Goal: Check status: Check status

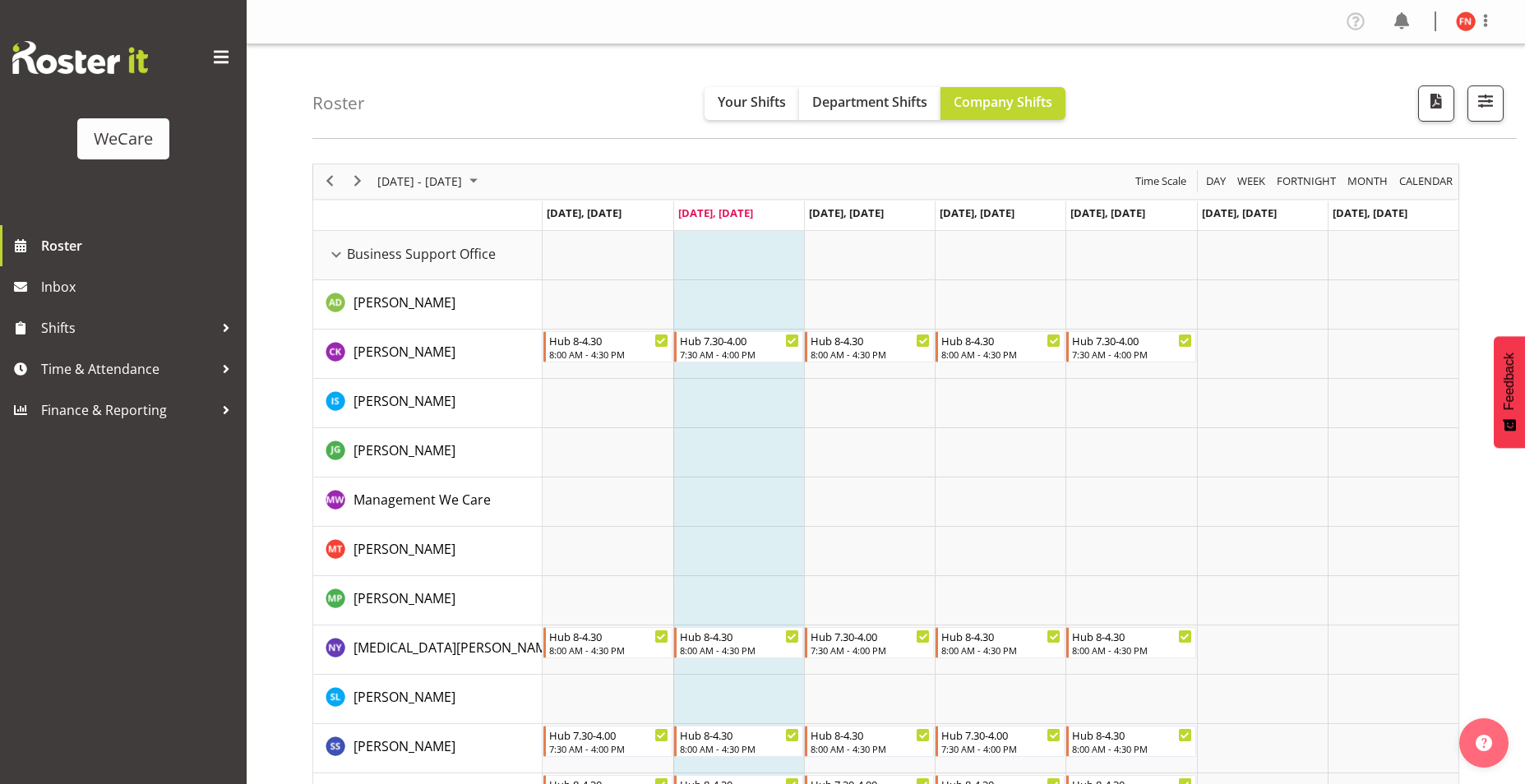
scroll to position [5532, 0]
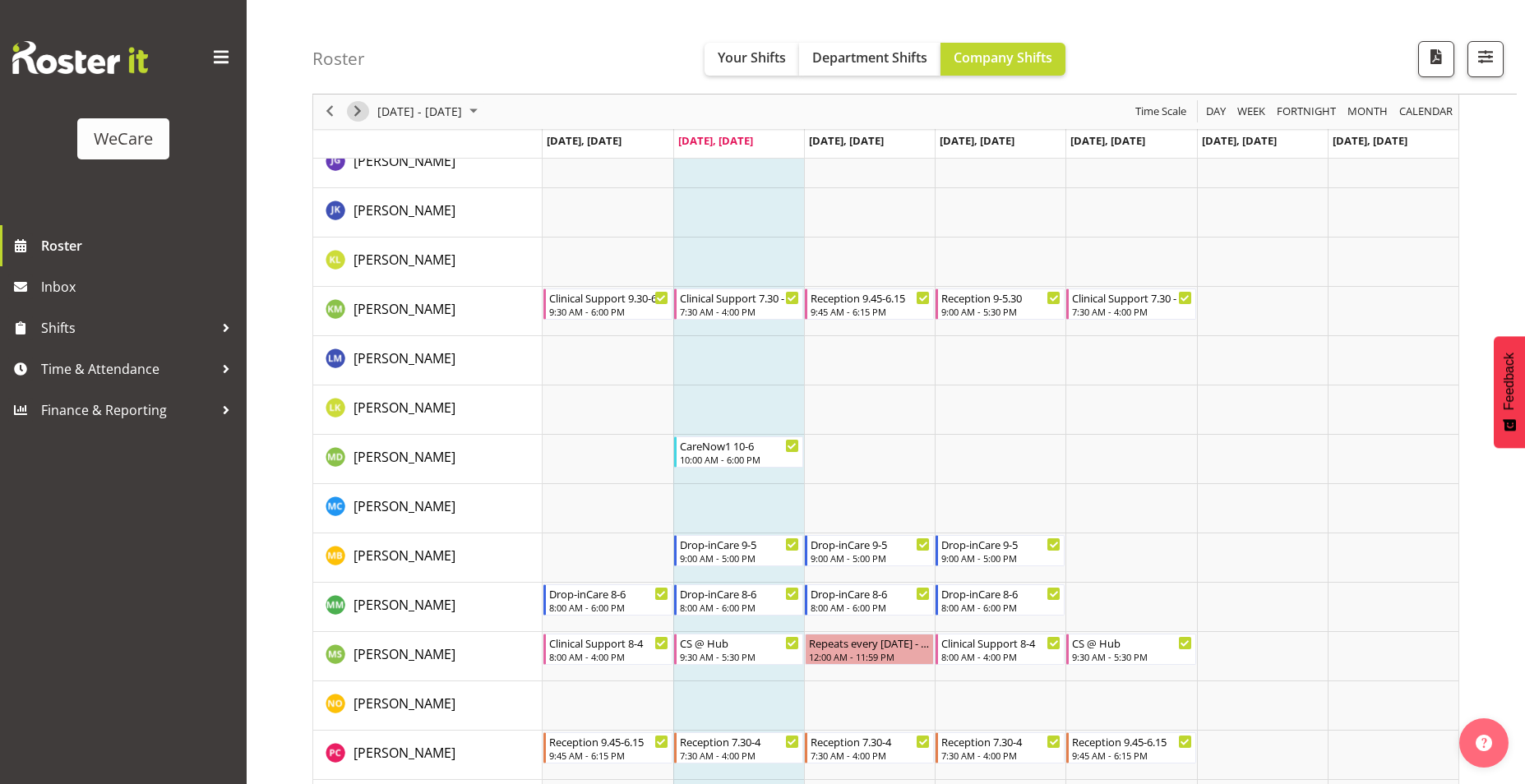
click at [361, 109] on span "Next" at bounding box center [357, 112] width 20 height 20
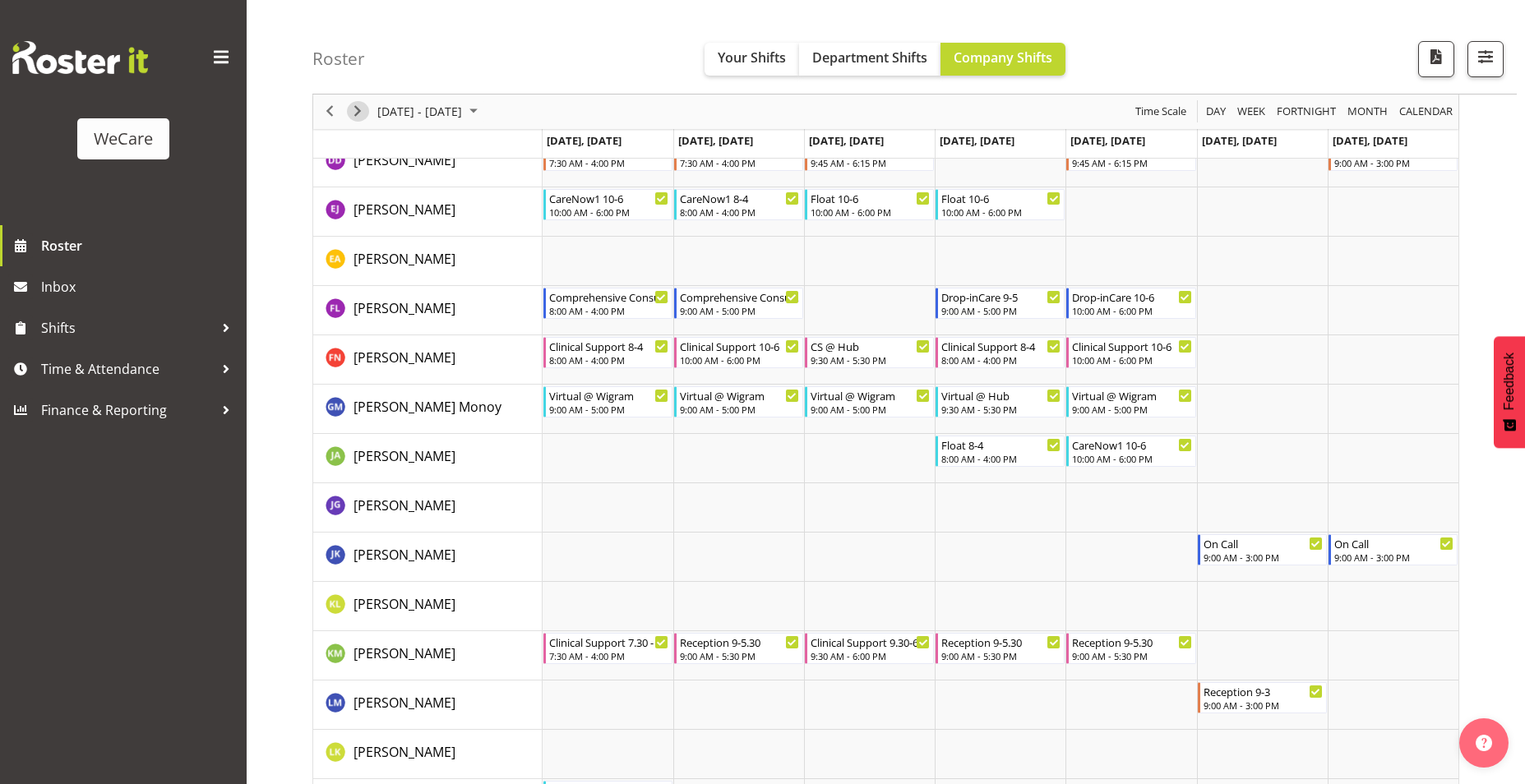
scroll to position [5185, 0]
click at [365, 110] on span "Next" at bounding box center [357, 112] width 20 height 20
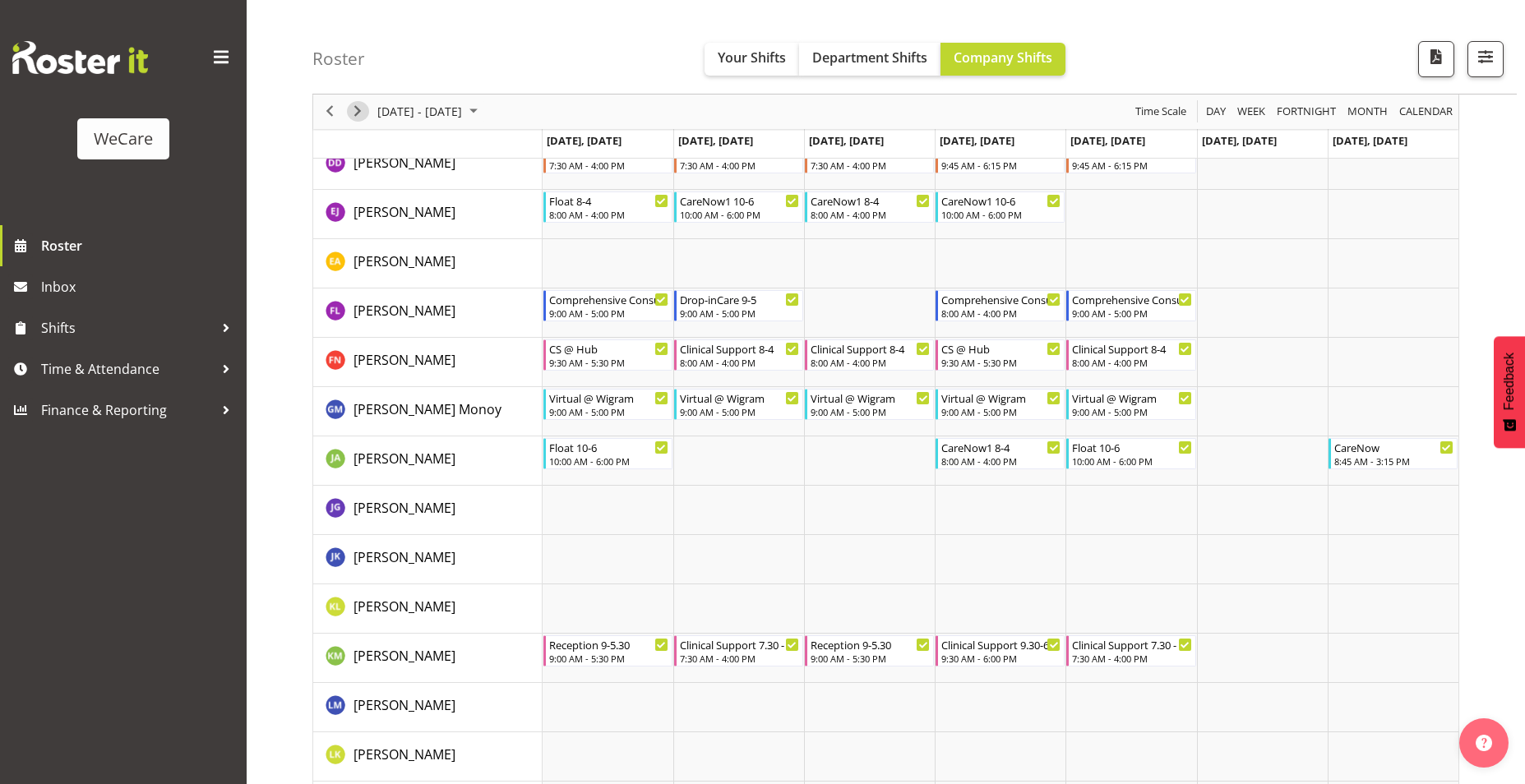
click at [355, 116] on span "Next" at bounding box center [357, 112] width 20 height 20
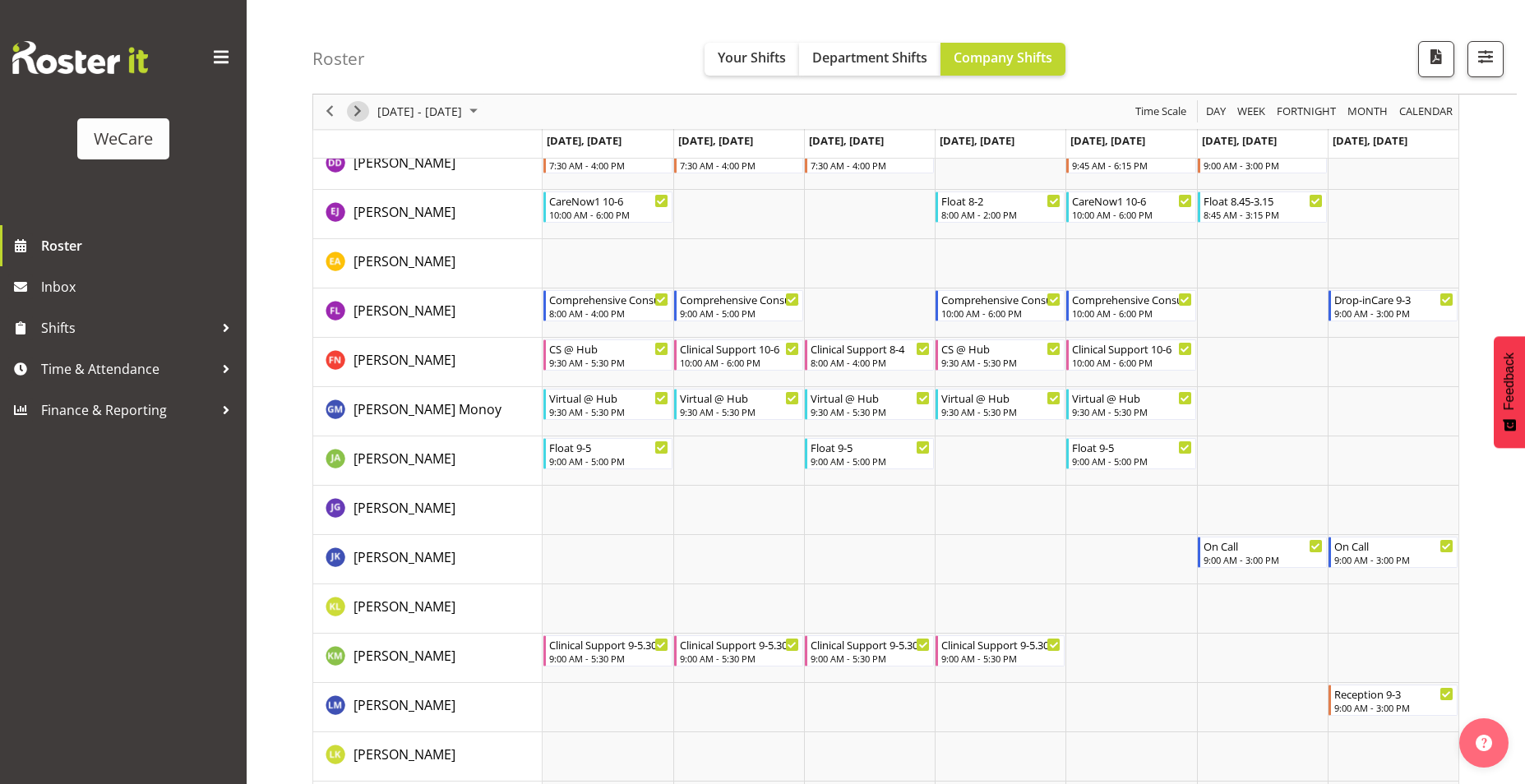
click at [363, 118] on span "Next" at bounding box center [357, 112] width 20 height 20
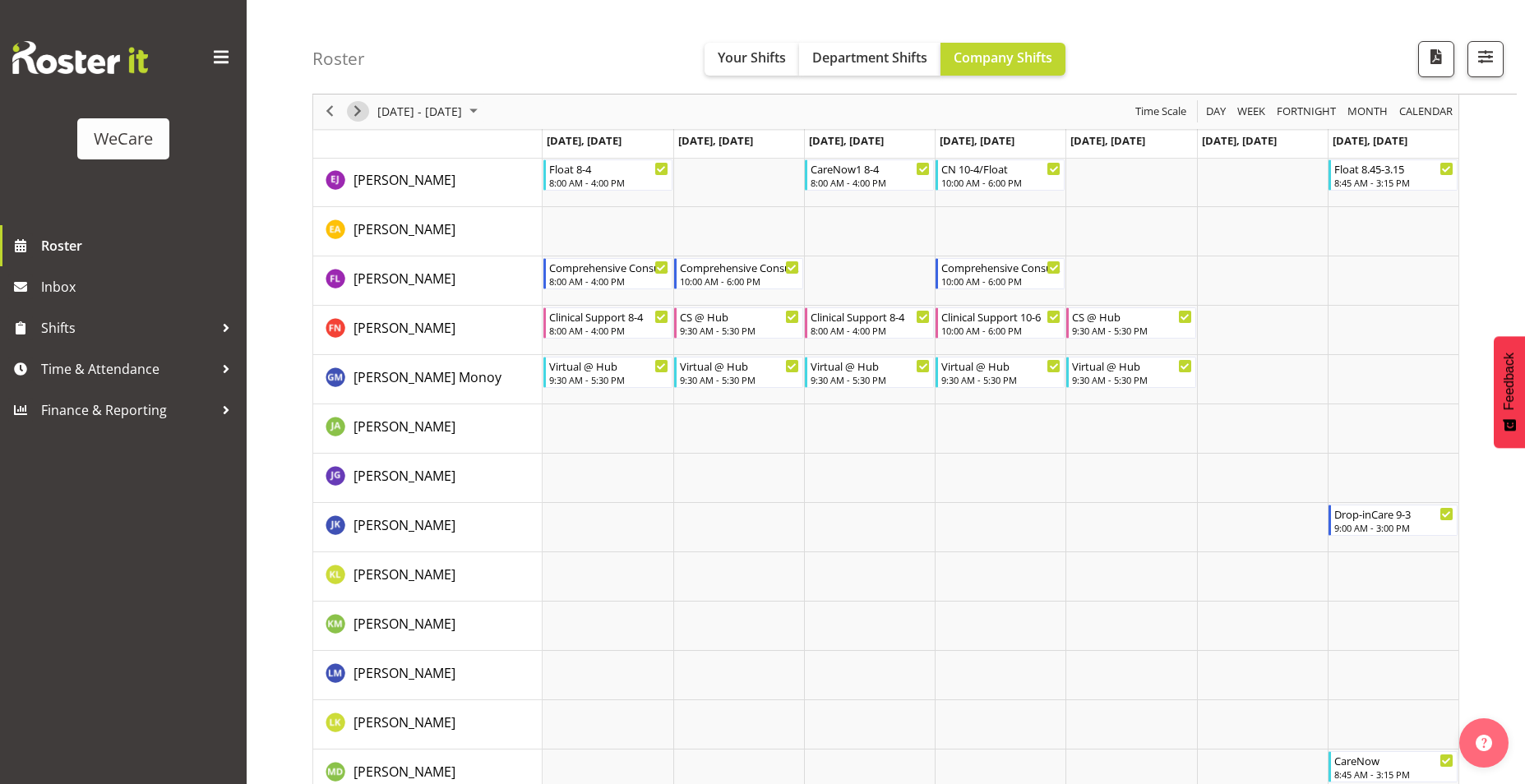
click at [349, 109] on span "Next" at bounding box center [357, 112] width 20 height 20
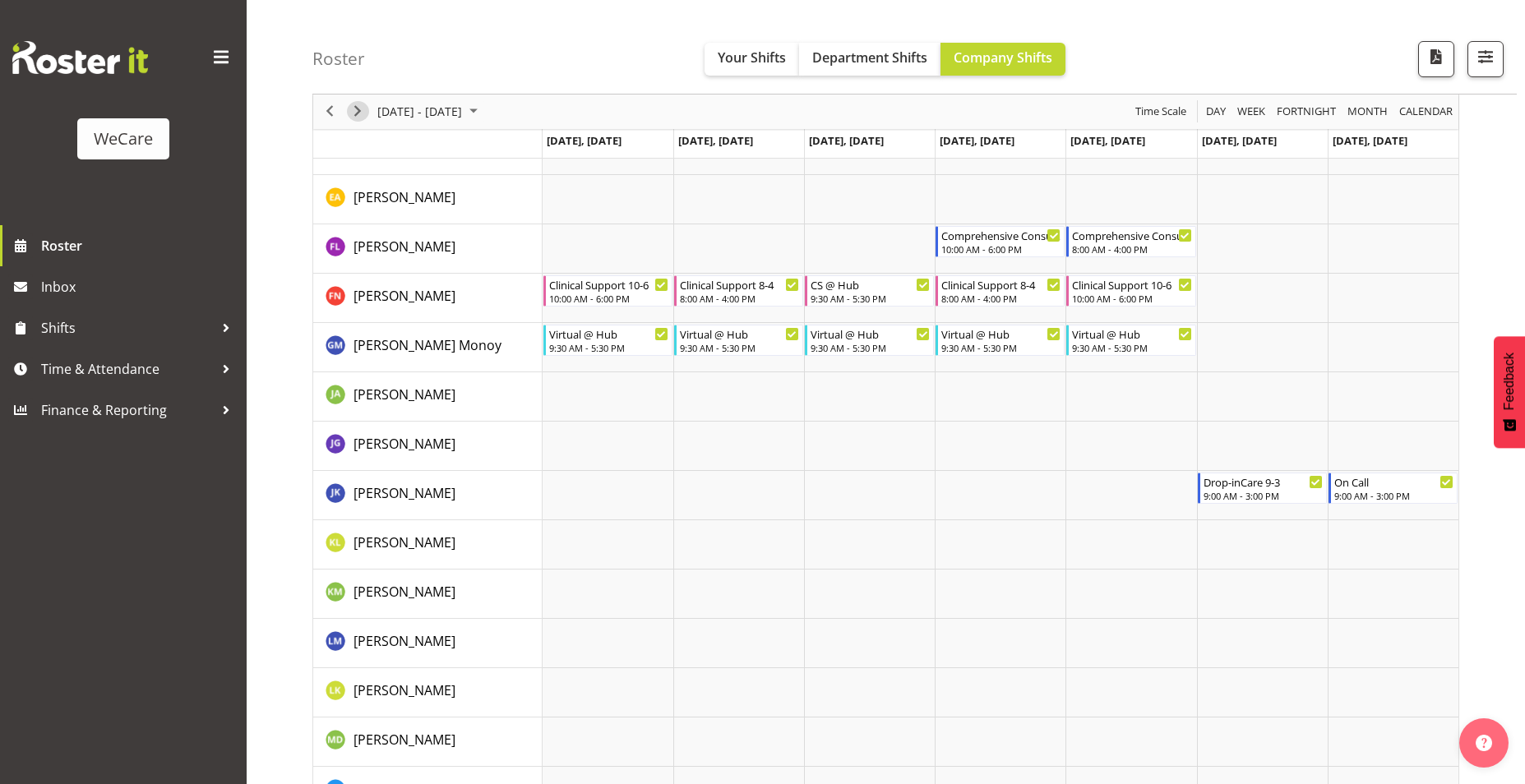
click at [358, 117] on span "Next" at bounding box center [357, 112] width 20 height 20
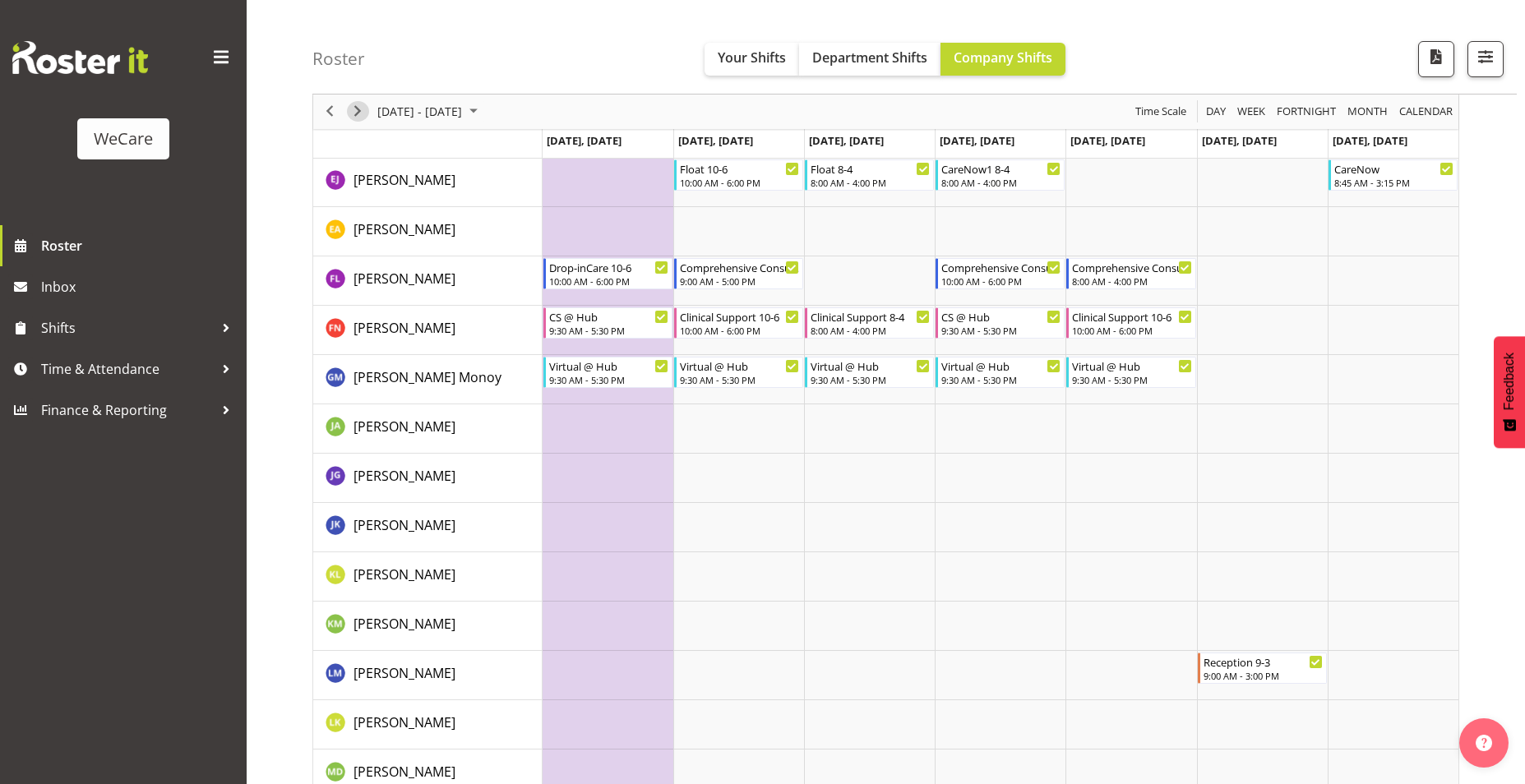
click at [360, 120] on span "Next" at bounding box center [357, 112] width 20 height 20
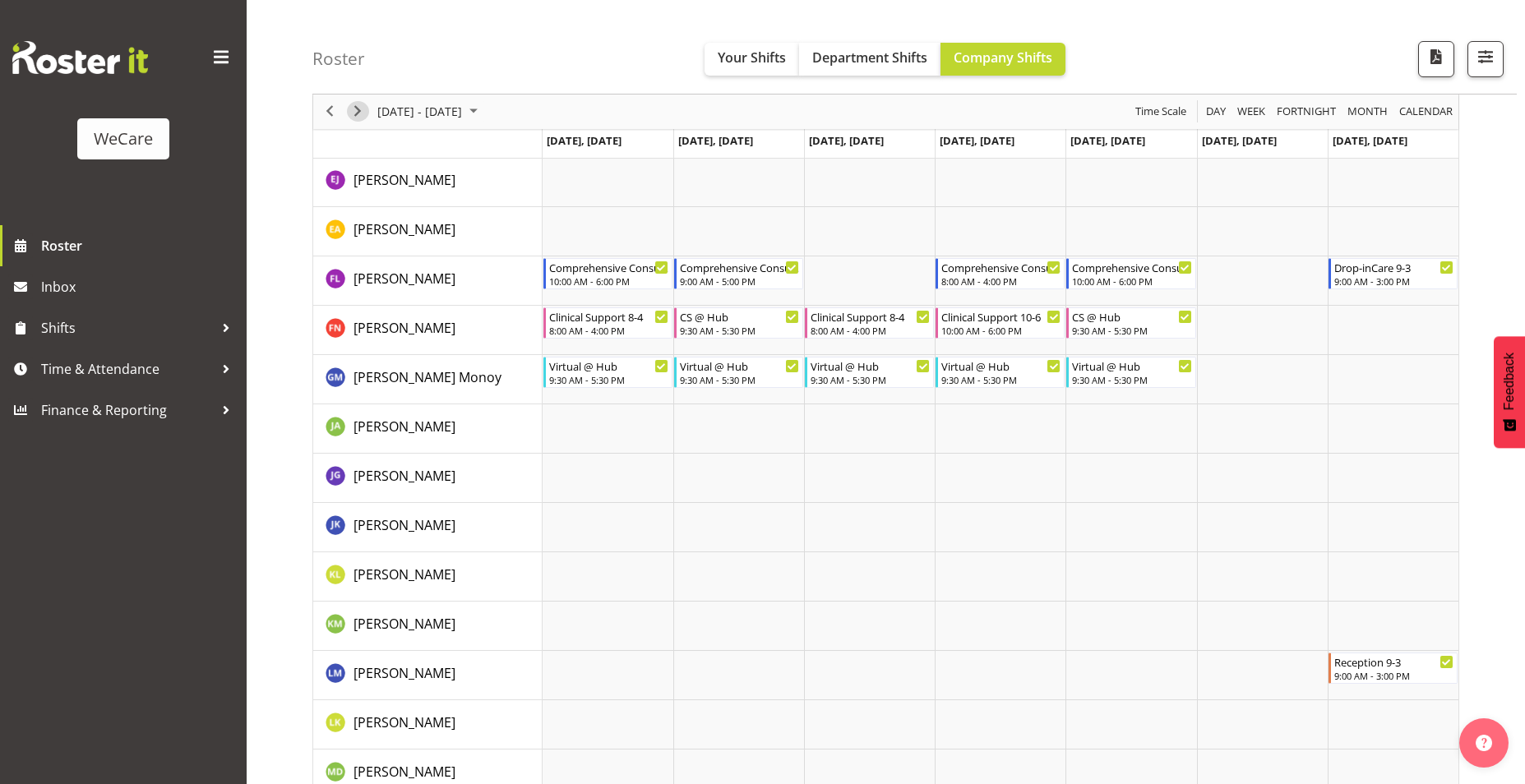
click at [351, 111] on span "Next" at bounding box center [357, 112] width 20 height 20
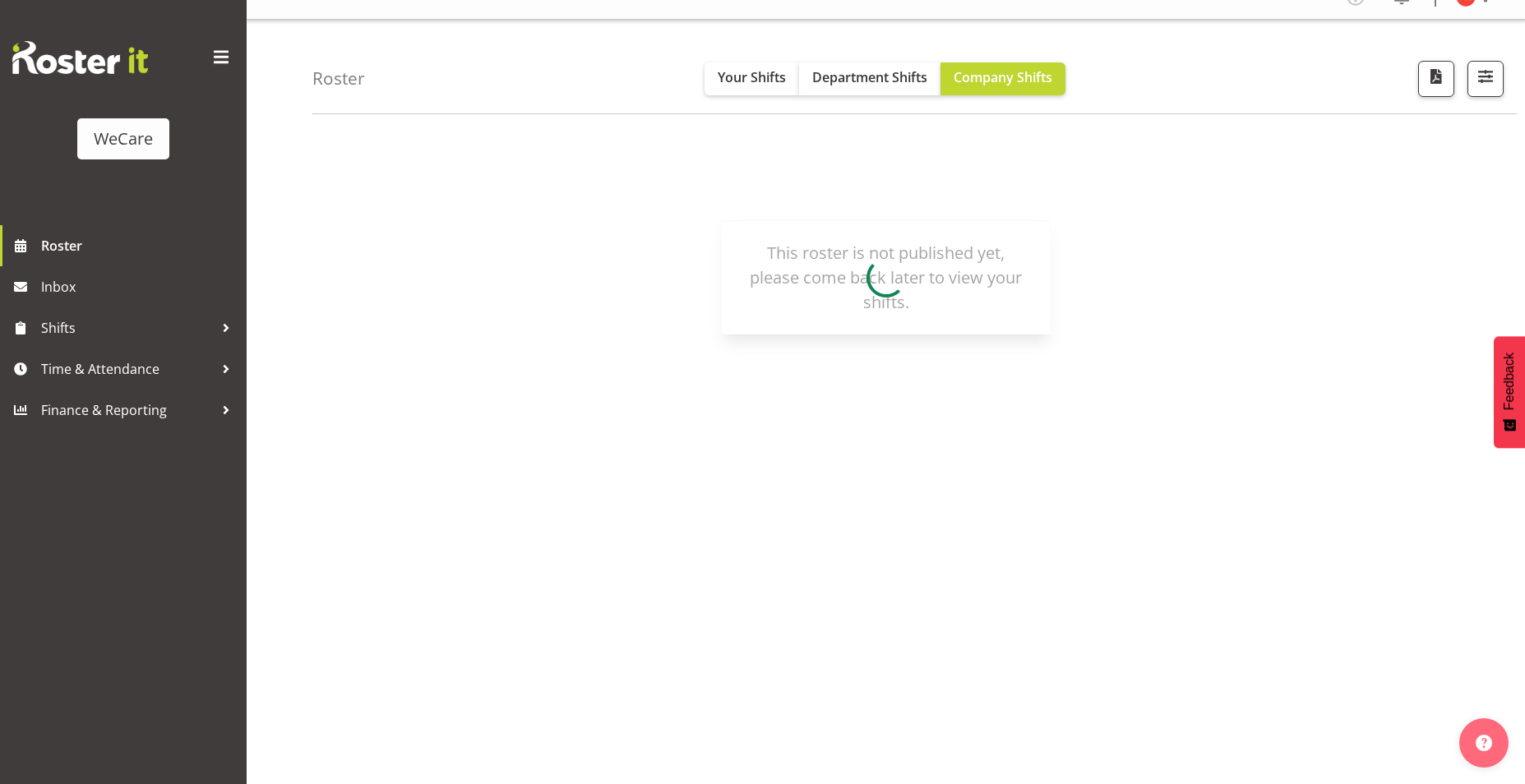
scroll to position [25, 0]
